Goal: Task Accomplishment & Management: Manage account settings

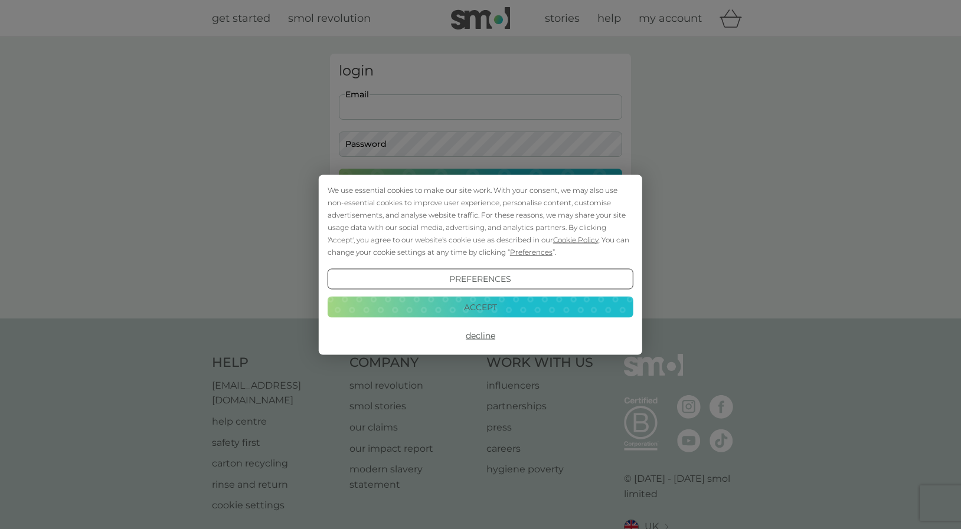
type input "[EMAIL_ADDRESS][DOMAIN_NAME]"
click at [476, 306] on button "Accept" at bounding box center [481, 307] width 306 height 21
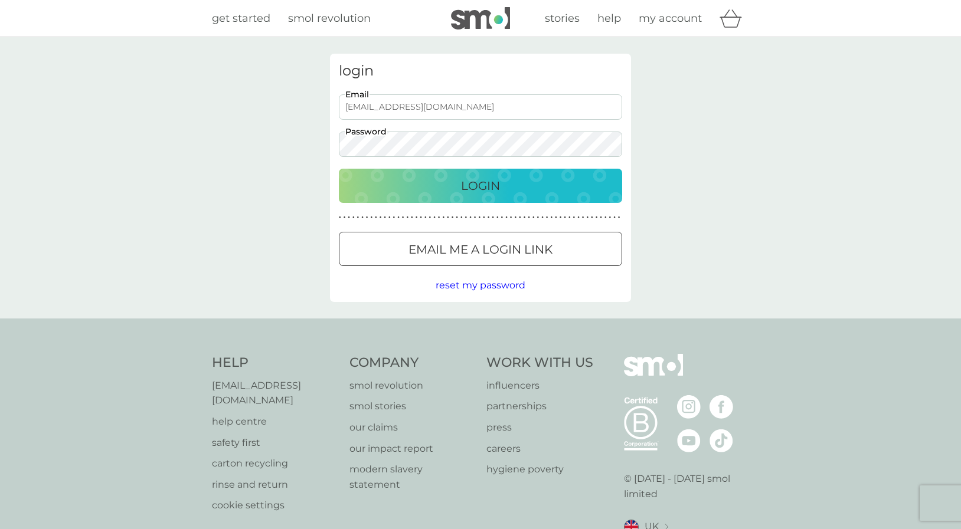
click at [444, 194] on div "Login" at bounding box center [481, 185] width 260 height 19
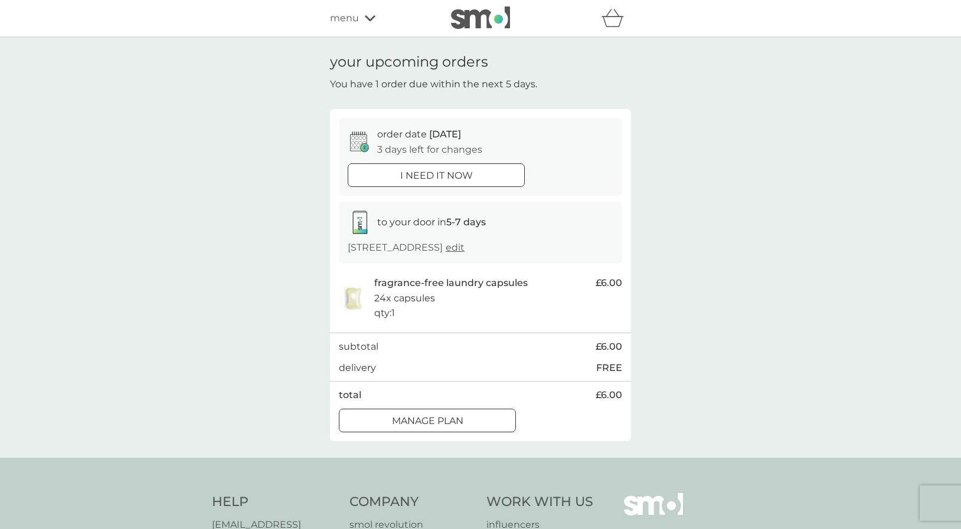
click at [461, 414] on p "Manage plan" at bounding box center [427, 421] width 71 height 15
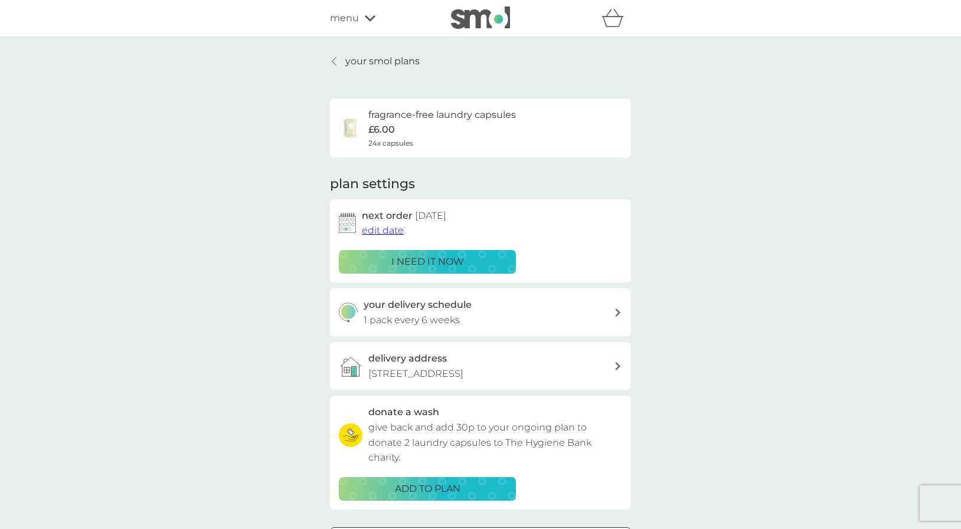
click at [384, 229] on span "edit date" at bounding box center [383, 230] width 42 height 11
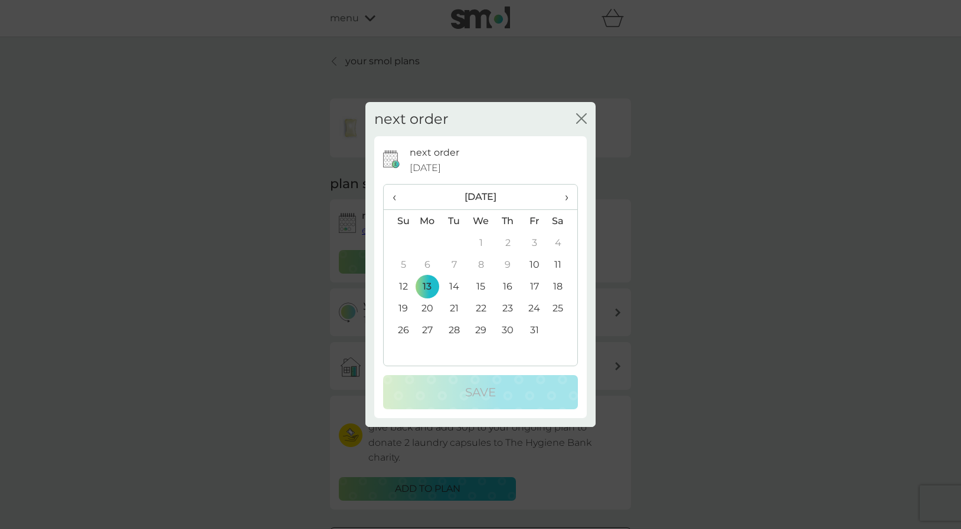
click at [429, 330] on td "27" at bounding box center [427, 330] width 27 height 22
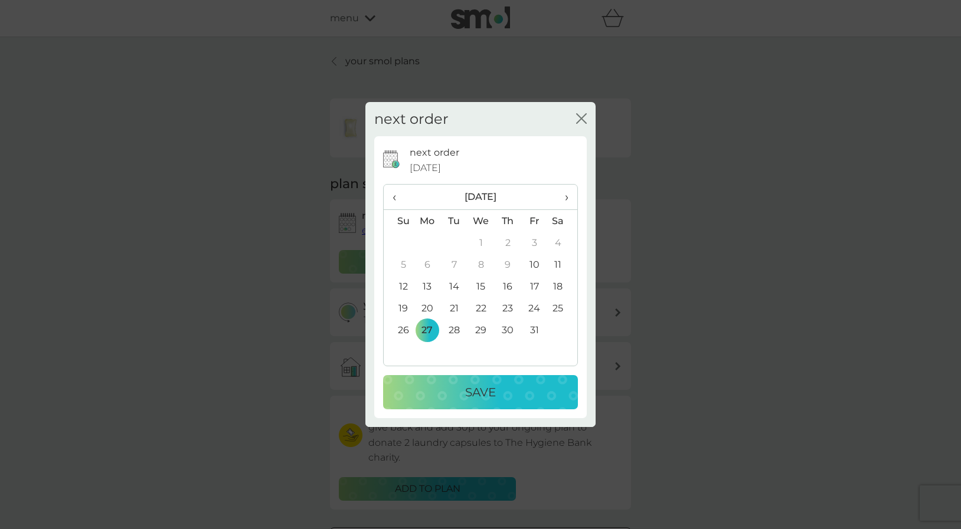
click at [479, 396] on p "Save" at bounding box center [480, 392] width 31 height 19
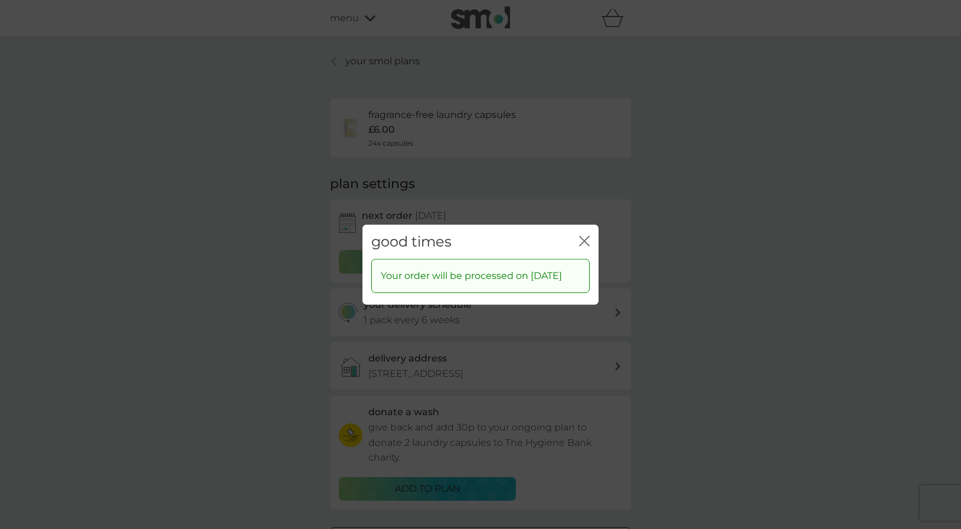
click at [582, 235] on icon "close" at bounding box center [584, 240] width 11 height 11
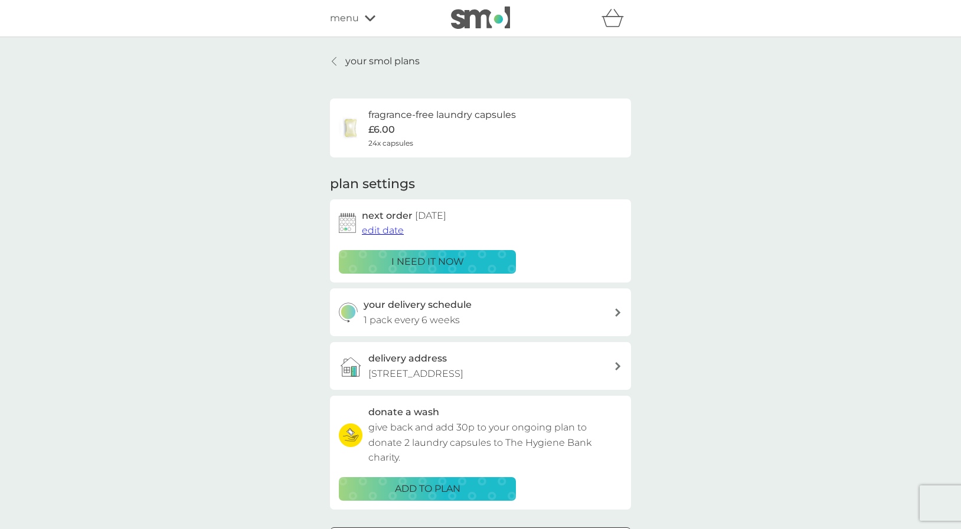
click at [355, 19] on span "menu" at bounding box center [344, 18] width 29 height 15
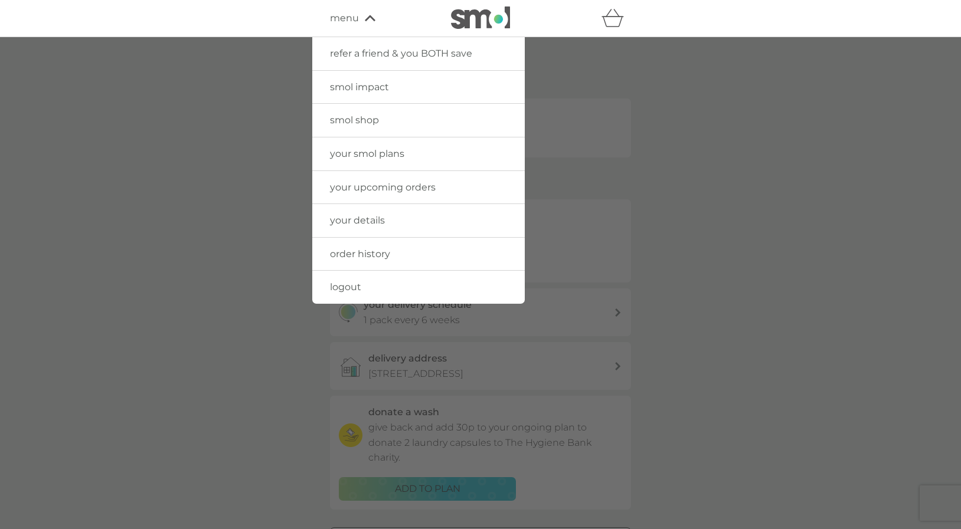
click at [726, 83] on div at bounding box center [480, 301] width 961 height 529
